Goal: Task Accomplishment & Management: Manage account settings

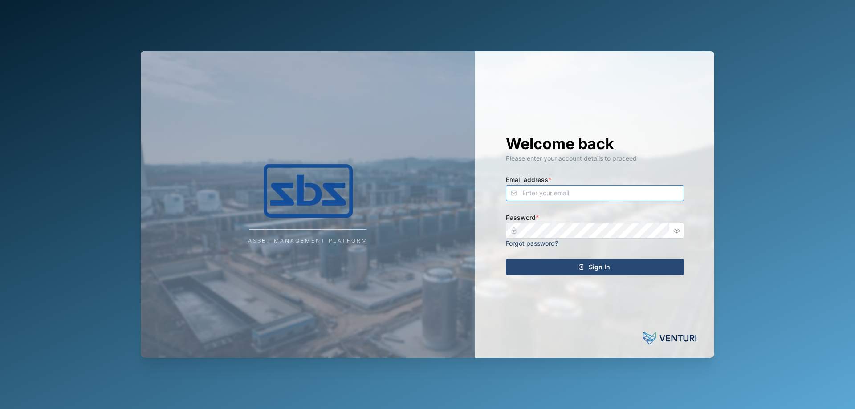
click at [520, 199] on input "Email address *" at bounding box center [595, 193] width 178 height 16
click at [538, 192] on input "[PERSON_NAME]" at bounding box center [595, 193] width 178 height 16
type input "[PERSON_NAME][EMAIL_ADDRESS][DOMAIN_NAME]"
click at [538, 264] on div "Sign In" at bounding box center [594, 267] width 164 height 15
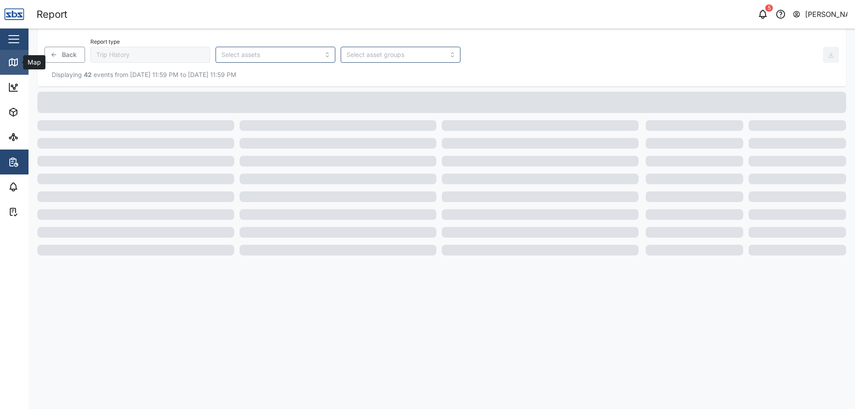
click at [11, 64] on icon at bounding box center [13, 62] width 11 height 11
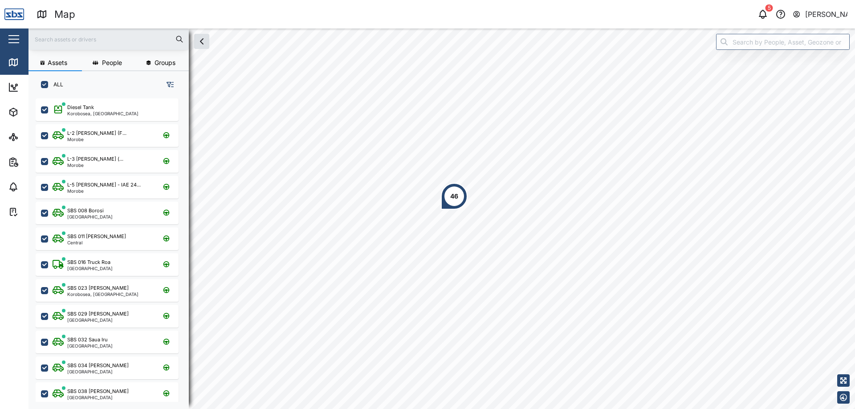
scroll to position [300, 139]
